Goal: Find specific fact: Find contact information

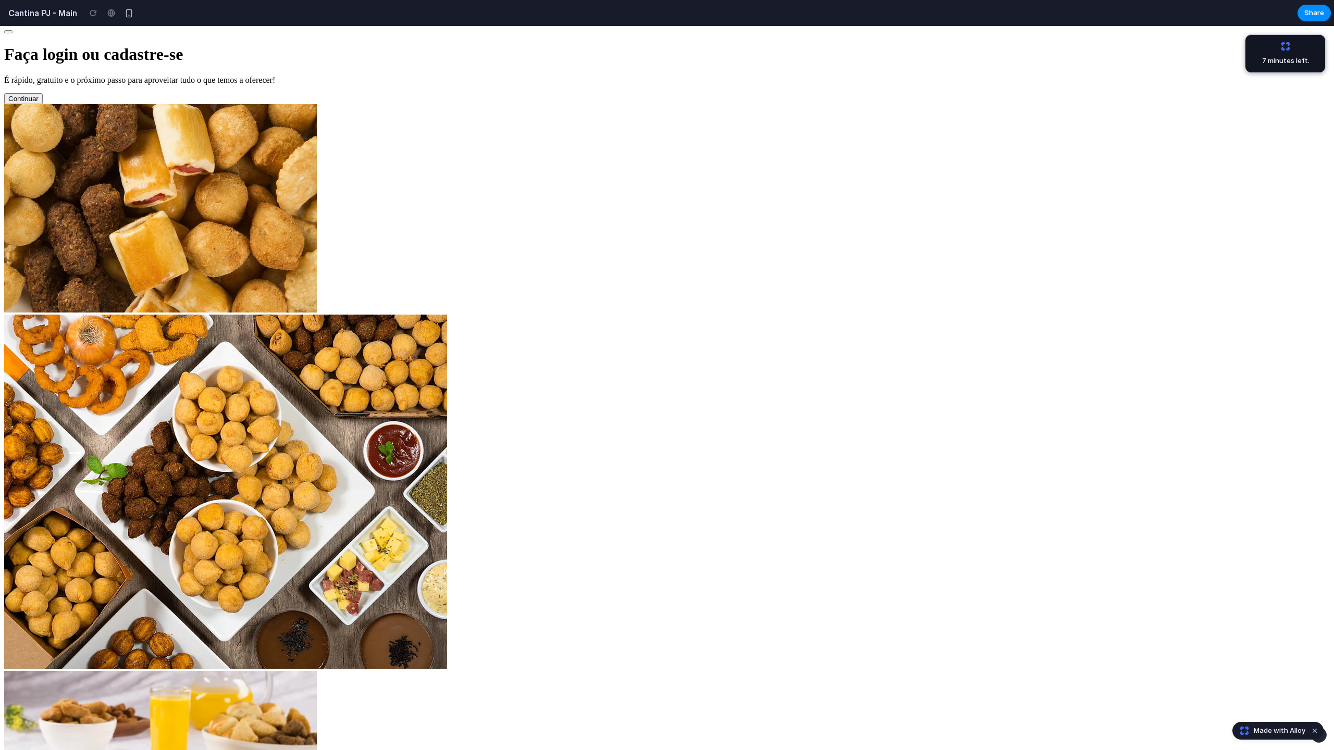
scroll to position [572, 0]
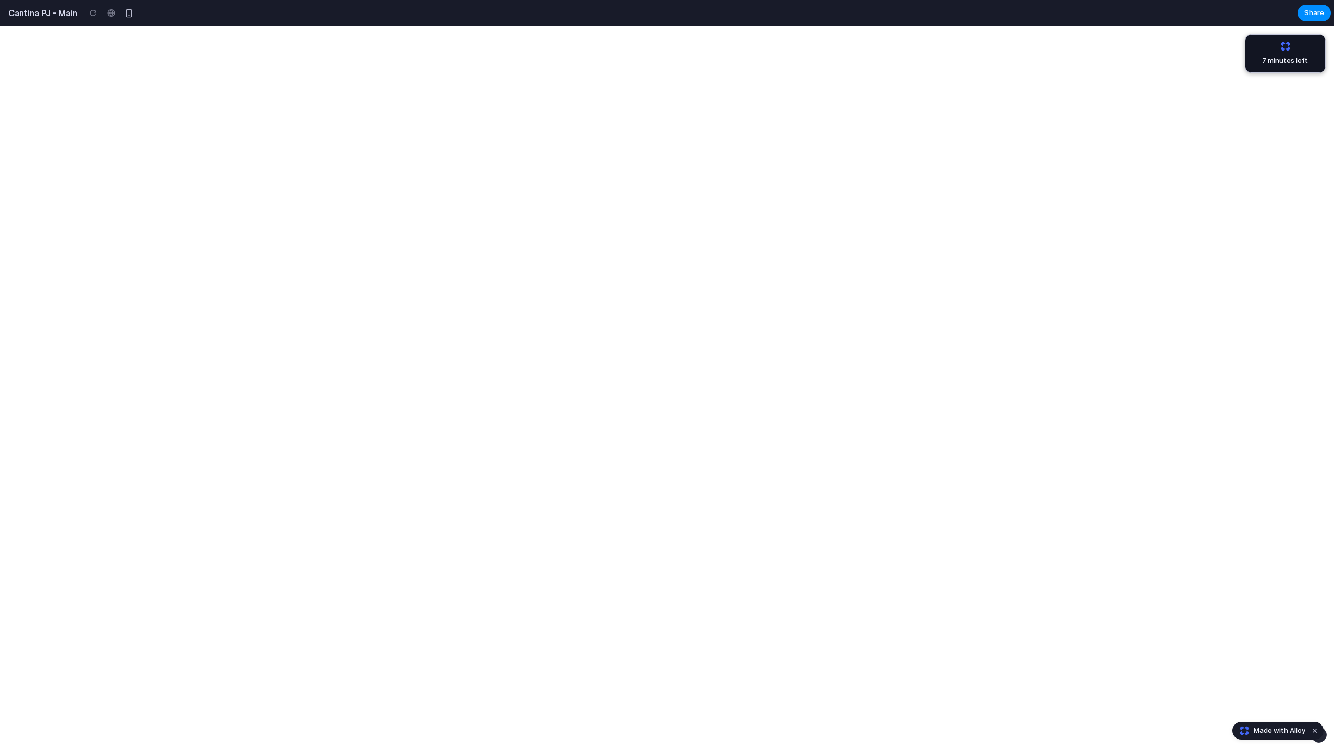
scroll to position [2658, 0]
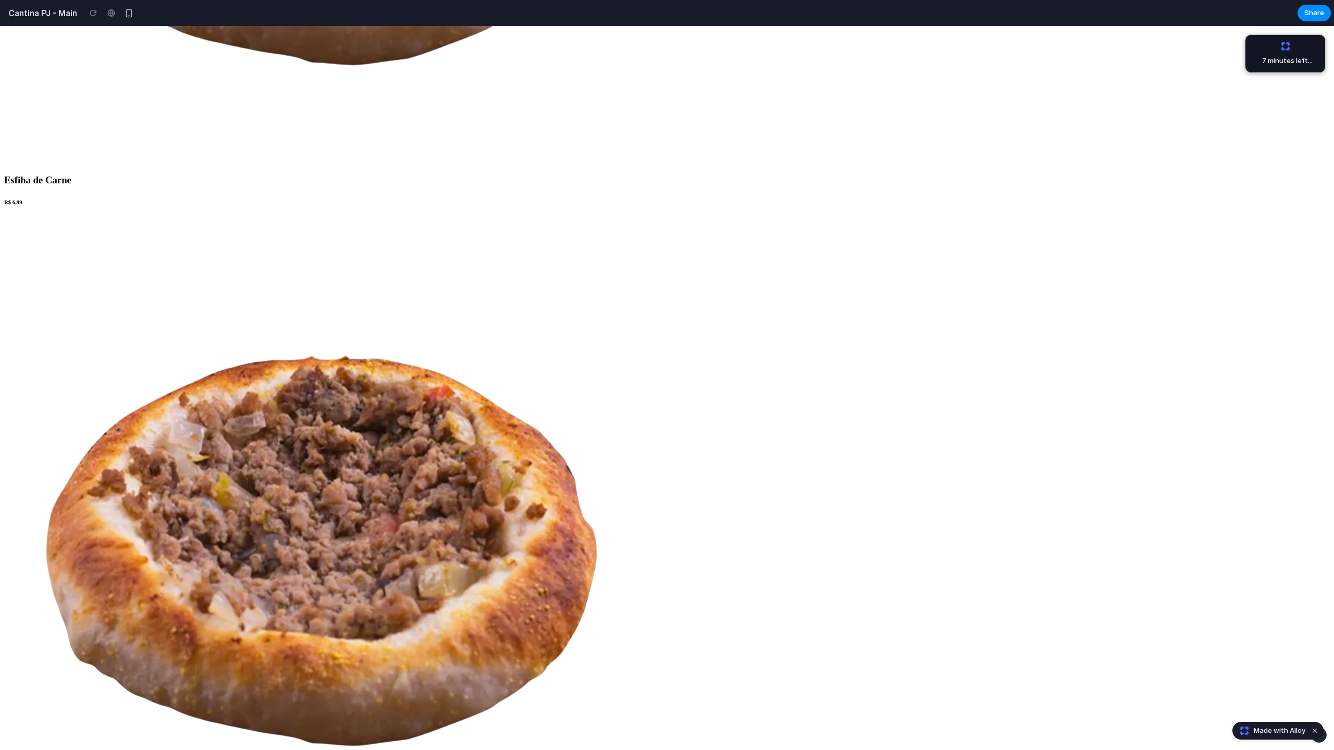
drag, startPoint x: 609, startPoint y: 713, endPoint x: 803, endPoint y: 716, distance: 194.4
drag, startPoint x: 761, startPoint y: 714, endPoint x: 757, endPoint y: 704, distance: 11.4
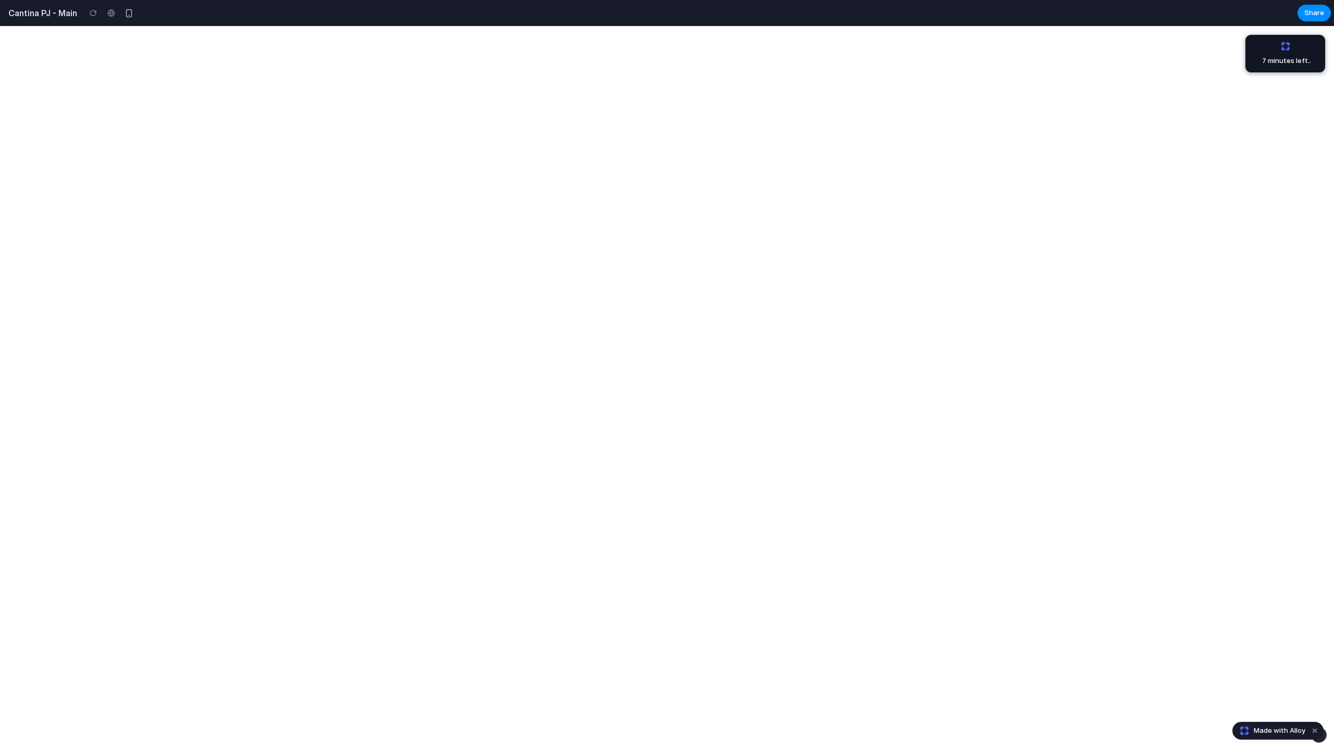
copy h6 "Cantinas PJ com Agência de Restaurantes Online S.A"
